Goal: Transaction & Acquisition: Book appointment/travel/reservation

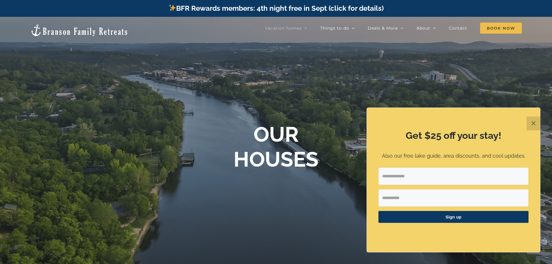
click at [531, 127] on button "✕" at bounding box center [534, 124] width 14 height 14
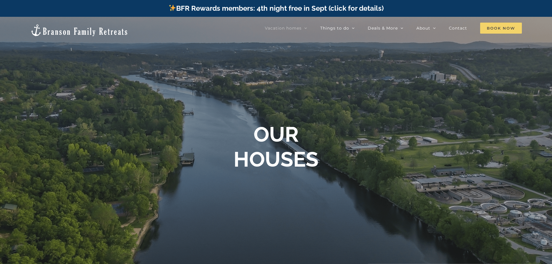
click at [487, 28] on span "Book Now" at bounding box center [501, 28] width 42 height 11
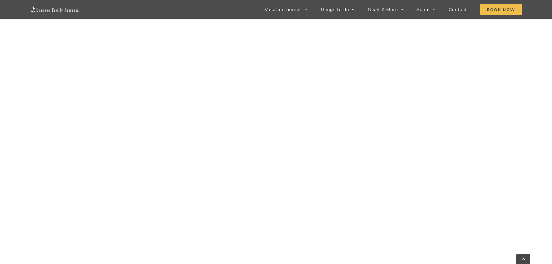
scroll to position [351, 0]
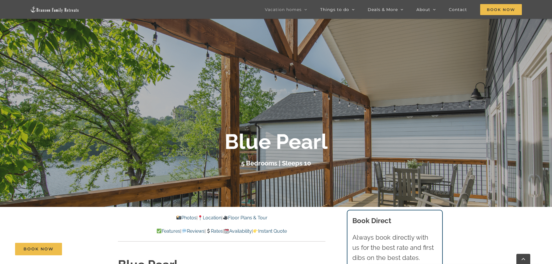
scroll to position [58, 0]
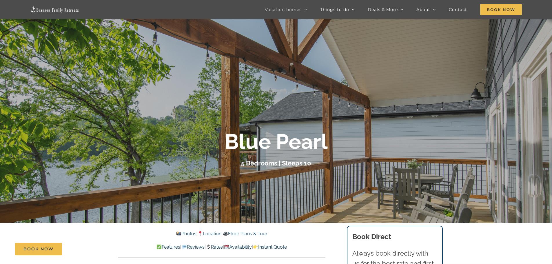
drag, startPoint x: 384, startPoint y: 177, endPoint x: 271, endPoint y: 177, distance: 113.7
click at [271, 177] on div at bounding box center [276, 149] width 552 height 264
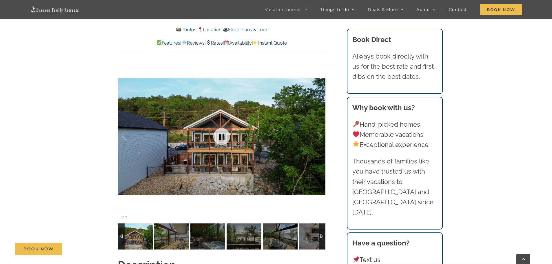
scroll to position [464, 0]
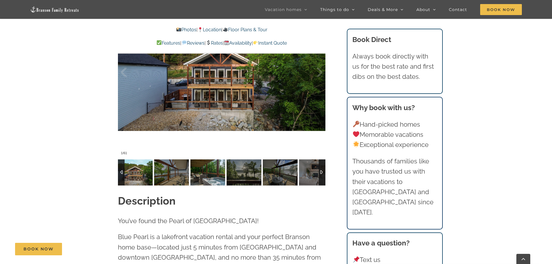
click at [203, 174] on img at bounding box center [207, 172] width 35 height 26
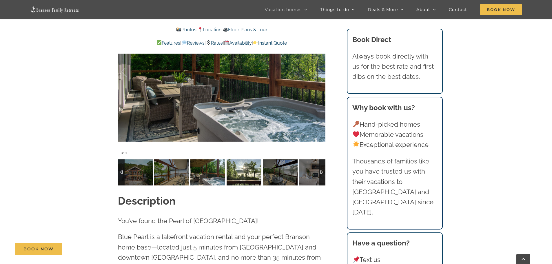
click at [237, 173] on img at bounding box center [244, 172] width 35 height 26
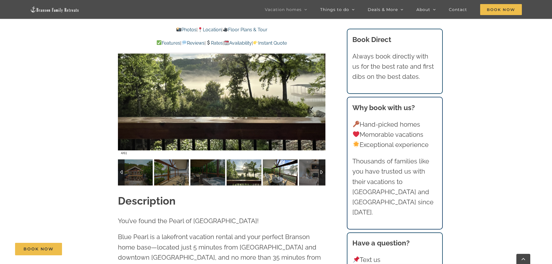
click at [272, 175] on img at bounding box center [280, 172] width 35 height 26
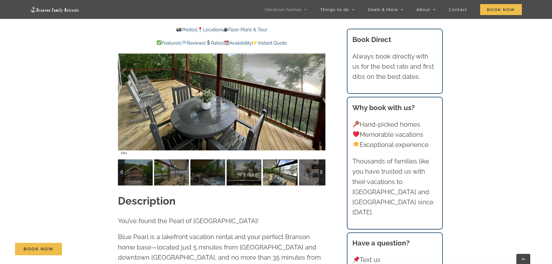
click at [292, 174] on img at bounding box center [280, 172] width 35 height 26
click at [309, 172] on img at bounding box center [316, 172] width 35 height 26
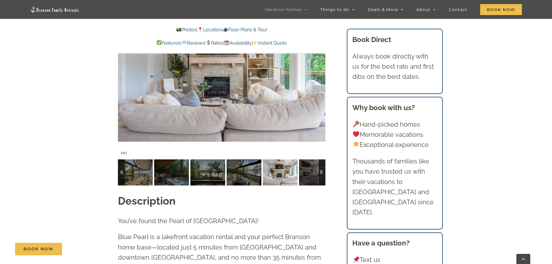
click at [320, 172] on div at bounding box center [322, 172] width 7 height 26
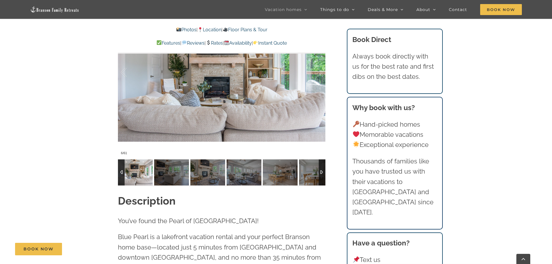
click at [320, 172] on div at bounding box center [322, 172] width 7 height 26
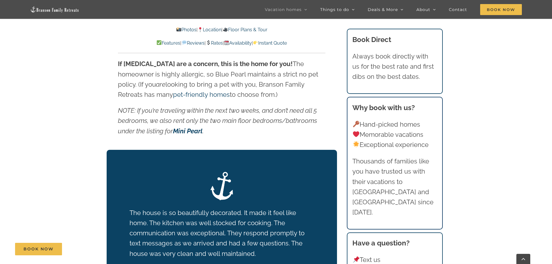
scroll to position [1073, 0]
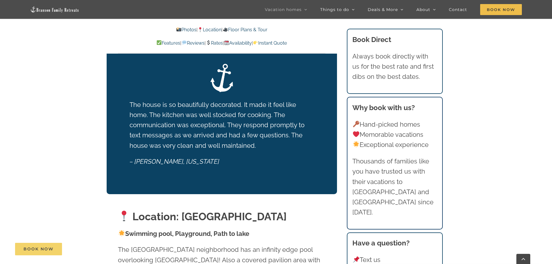
click at [48, 251] on span "Book Now" at bounding box center [38, 249] width 30 height 5
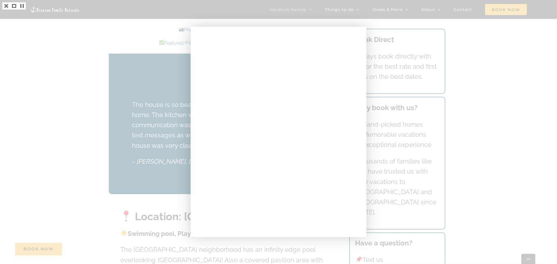
click at [473, 50] on div at bounding box center [278, 132] width 557 height 264
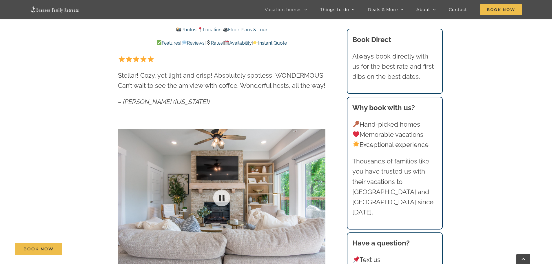
scroll to position [348, 0]
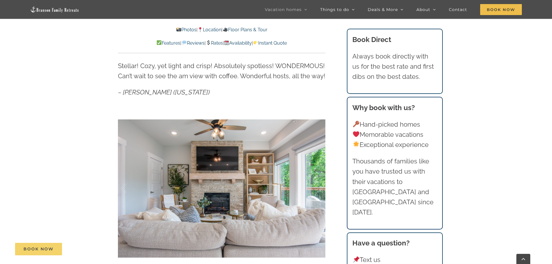
click at [33, 251] on span "Book Now" at bounding box center [38, 249] width 30 height 5
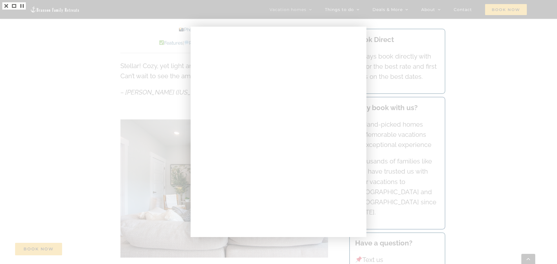
click at [486, 94] on div at bounding box center [278, 132] width 557 height 264
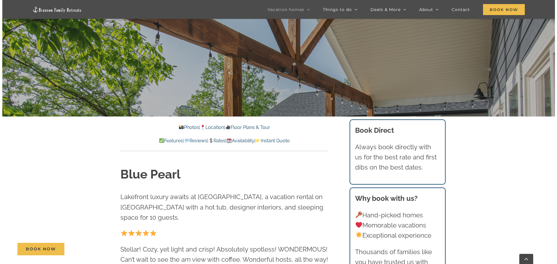
scroll to position [203, 0]
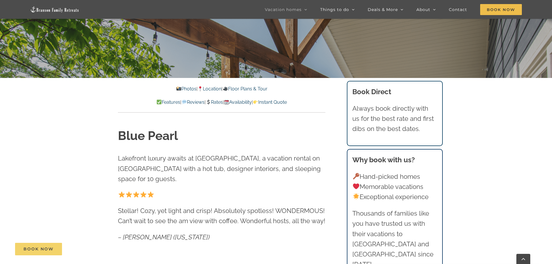
click at [52, 252] on link "Book Now" at bounding box center [38, 249] width 47 height 12
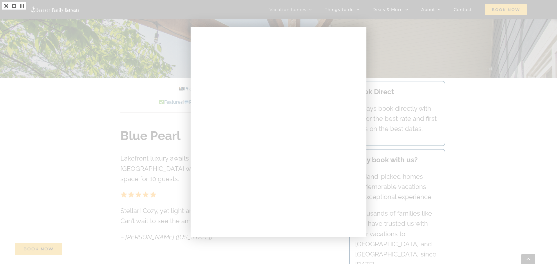
click at [169, 127] on div at bounding box center [278, 132] width 557 height 264
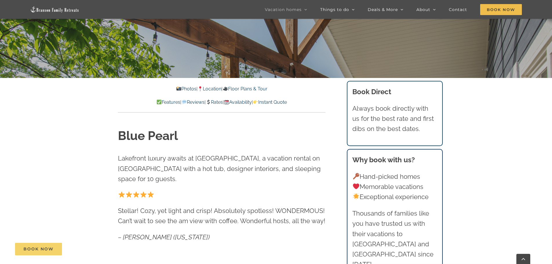
click at [52, 246] on link "Book Now" at bounding box center [38, 249] width 47 height 12
